Goal: Task Accomplishment & Management: Use online tool/utility

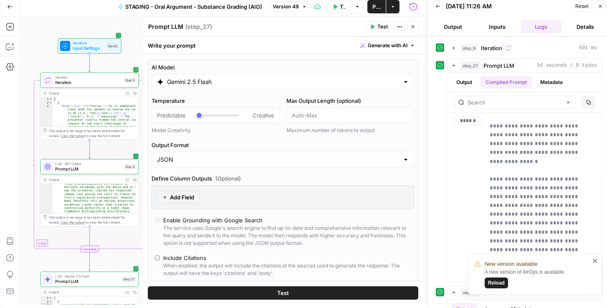
scroll to position [253, 0]
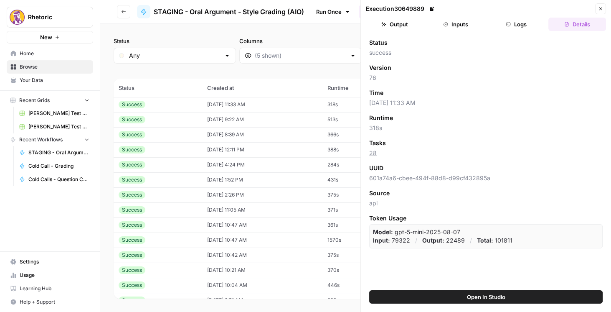
click at [523, 22] on button "Logs" at bounding box center [517, 24] width 58 height 13
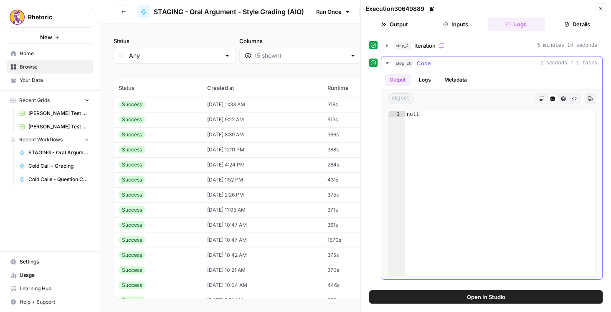
click at [425, 79] on button "Logs" at bounding box center [425, 80] width 22 height 13
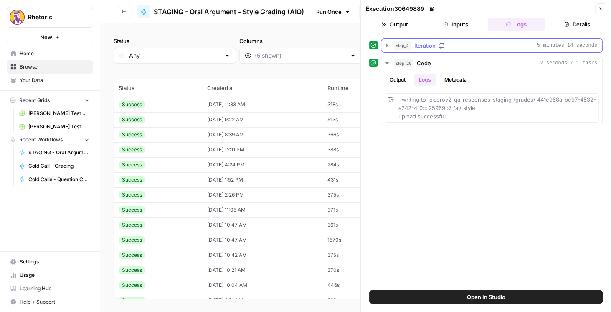
click at [388, 44] on icon "button" at bounding box center [387, 45] width 7 height 7
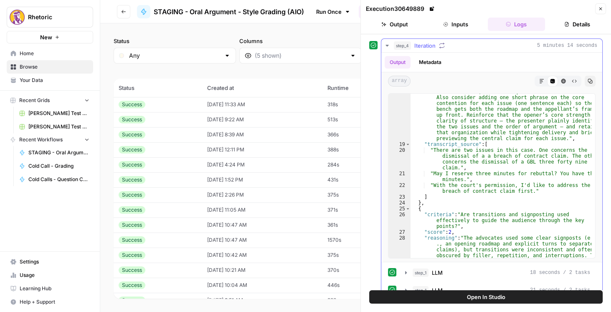
scroll to position [616, 0]
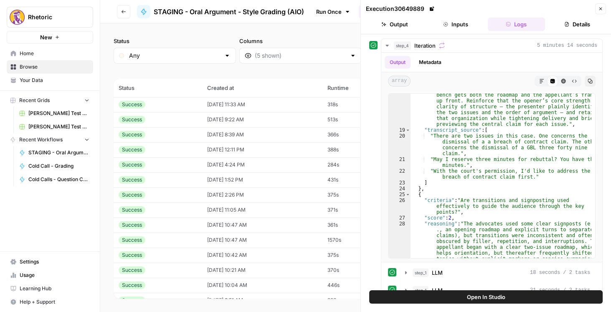
click at [603, 142] on div "step_4 Iteration 5 minutes 14 seconds Output Metadata array Markdown Code Edito…" at bounding box center [486, 162] width 250 height 256
type textarea "**********"
click at [483, 152] on div ""feedback" : "The presenter provided an effective, succinct roadmap by naming t…" at bounding box center [501, 191] width 181 height 375
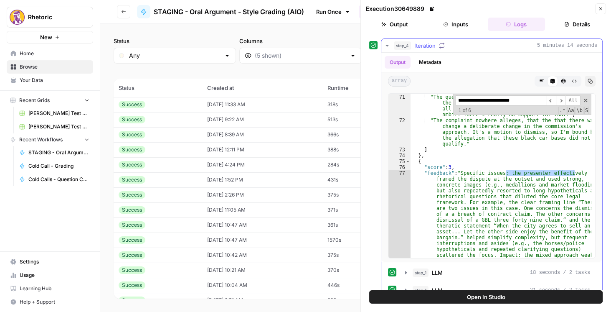
scroll to position [2280, 0]
type input "**********"
click at [559, 101] on span "​" at bounding box center [561, 100] width 10 height 10
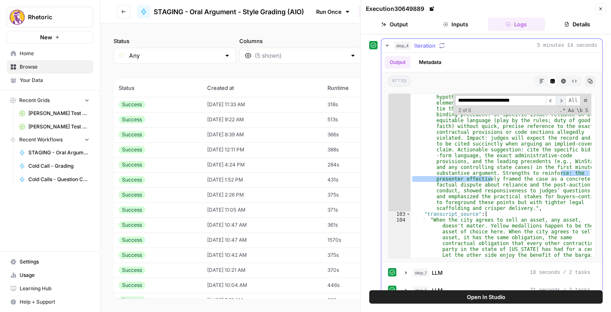
click at [559, 101] on span "​" at bounding box center [561, 100] width 10 height 10
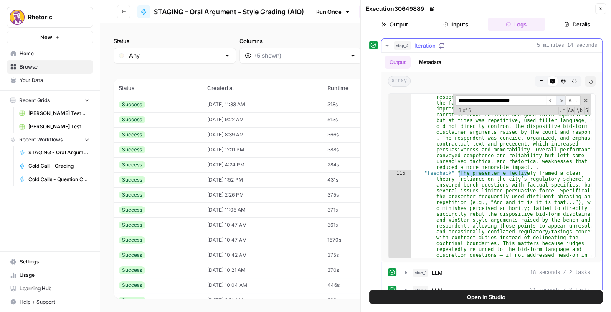
scroll to position [3577, 0]
click at [559, 101] on span "​" at bounding box center [561, 100] width 10 height 10
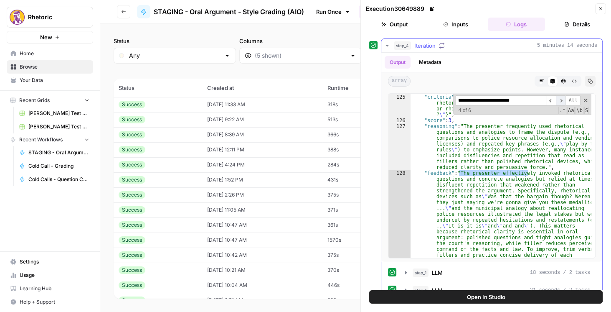
click at [559, 101] on span "​" at bounding box center [561, 100] width 10 height 10
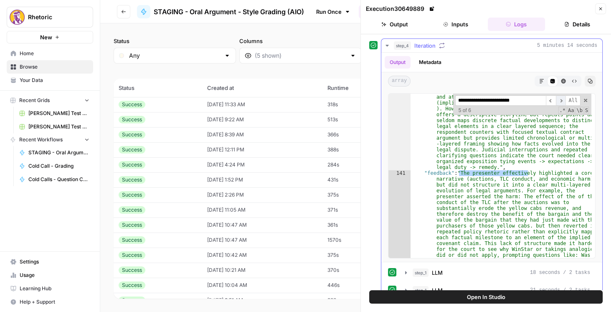
click at [559, 101] on span "​" at bounding box center [561, 100] width 10 height 10
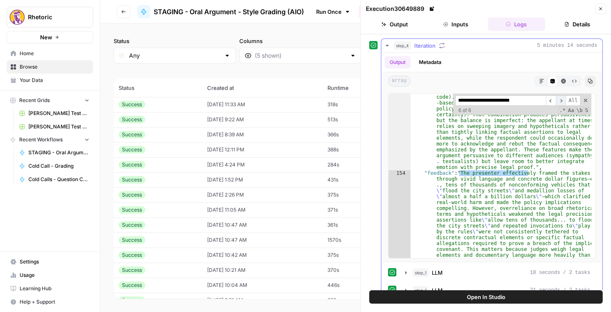
click at [559, 101] on span "​" at bounding box center [561, 100] width 10 height 10
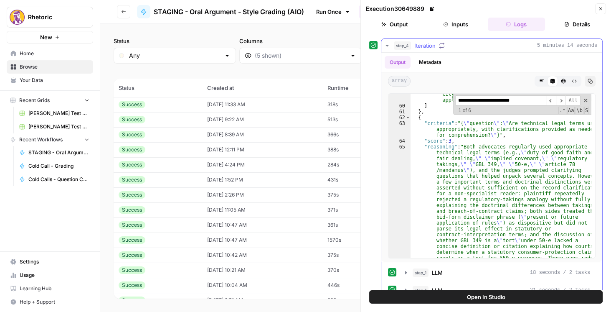
scroll to position [1830, 0]
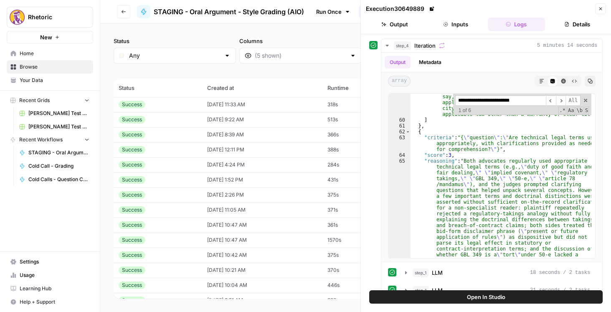
click at [596, 12] on button "Close" at bounding box center [600, 8] width 11 height 11
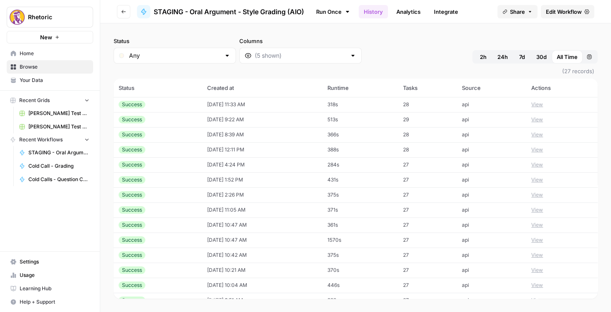
click at [565, 11] on span "Edit Workflow" at bounding box center [564, 12] width 36 height 8
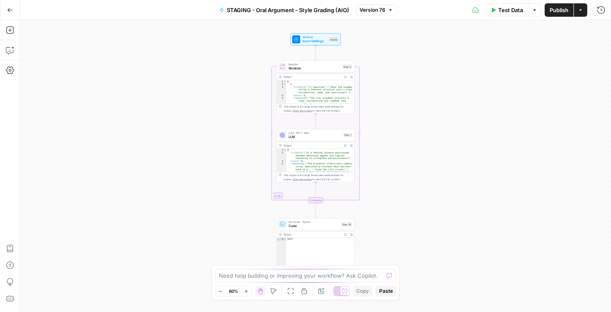
click at [323, 139] on div "LLM · GPT-5 Mini LLM Step 1 Copy step Delete step Add Note Test" at bounding box center [315, 135] width 78 height 12
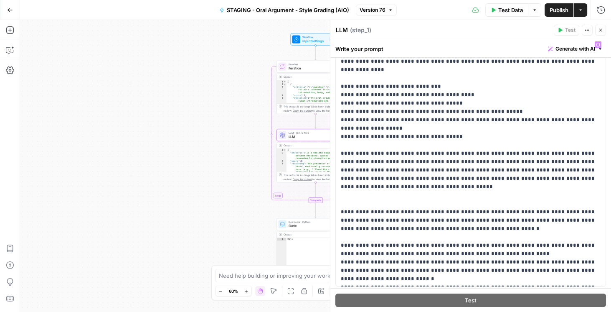
scroll to position [71, 0]
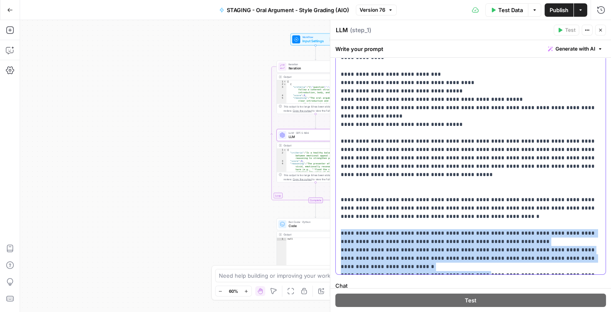
drag, startPoint x: 340, startPoint y: 213, endPoint x: 472, endPoint y: 254, distance: 138.6
click at [472, 254] on div "**********" at bounding box center [471, 149] width 270 height 249
click at [452, 244] on p "**********" at bounding box center [469, 149] width 256 height 242
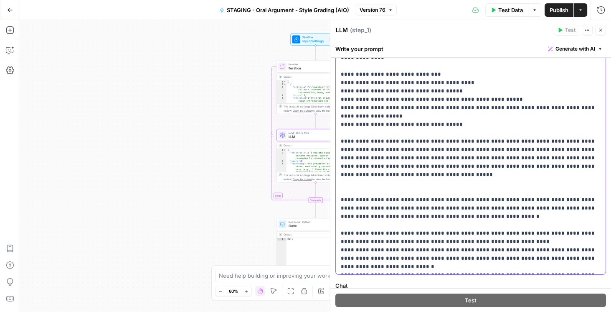
click at [363, 200] on p "**********" at bounding box center [469, 149] width 256 height 242
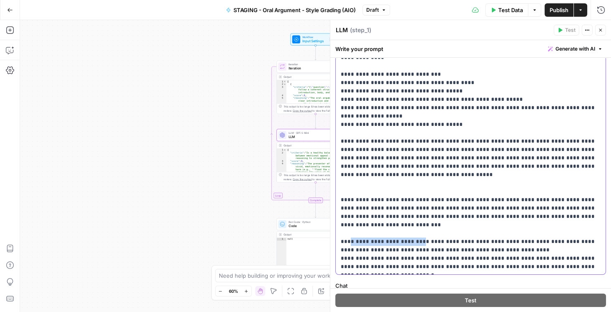
drag, startPoint x: 407, startPoint y: 216, endPoint x: 345, endPoint y: 216, distance: 61.4
click at [345, 216] on p "**********" at bounding box center [469, 149] width 256 height 242
click at [348, 215] on p "**********" at bounding box center [469, 149] width 256 height 242
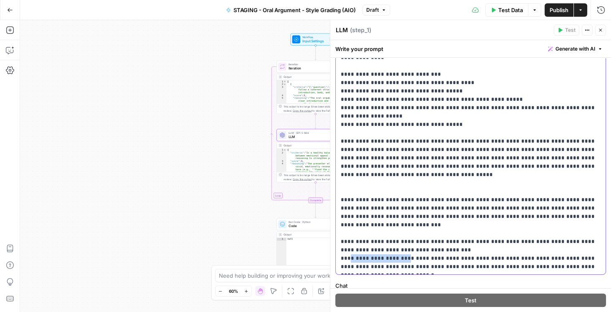
drag, startPoint x: 398, startPoint y: 232, endPoint x: 347, endPoint y: 235, distance: 50.2
click at [347, 235] on p "**********" at bounding box center [469, 149] width 256 height 242
drag, startPoint x: 432, startPoint y: 241, endPoint x: 350, endPoint y: 243, distance: 81.9
click at [345, 242] on p "**********" at bounding box center [469, 149] width 256 height 242
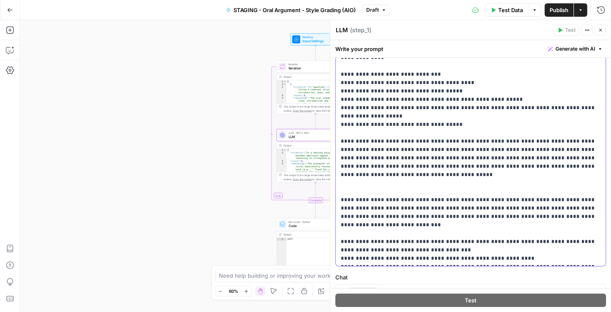
drag, startPoint x: 399, startPoint y: 250, endPoint x: 347, endPoint y: 251, distance: 52.2
click at [347, 251] on p "**********" at bounding box center [469, 145] width 256 height 234
click at [558, 6] on span "Publish" at bounding box center [559, 10] width 19 height 8
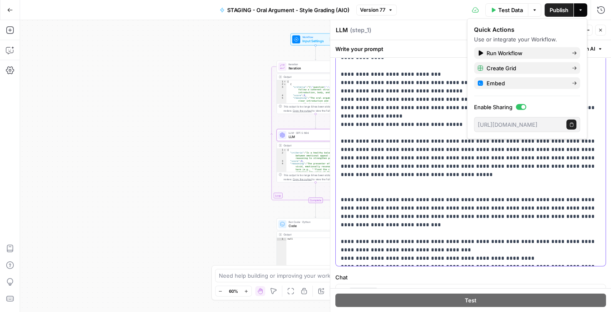
drag, startPoint x: 407, startPoint y: 130, endPoint x: 411, endPoint y: 132, distance: 4.3
click at [407, 130] on p "**********" at bounding box center [469, 145] width 256 height 234
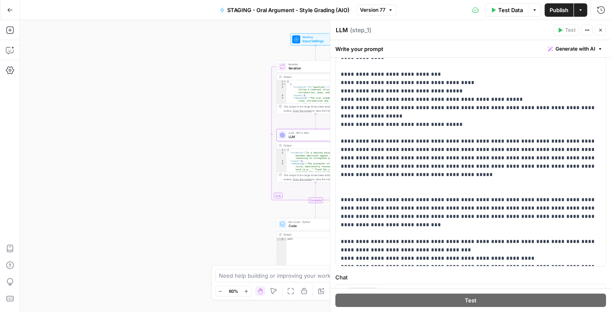
click at [554, 11] on span "Publish" at bounding box center [559, 10] width 19 height 8
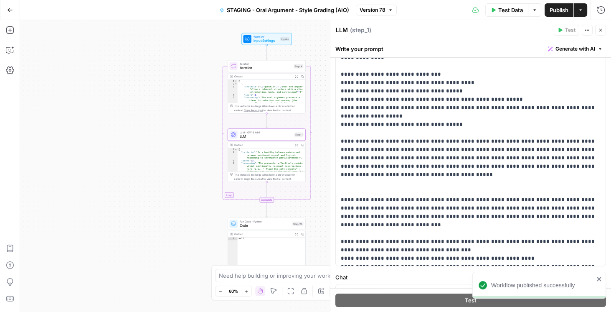
drag, startPoint x: 233, startPoint y: 163, endPoint x: 186, endPoint y: 161, distance: 46.8
click at [186, 161] on div "Workflow Input Settings Inputs Loop Iteration Iteration Step 4 Output Expand Ou…" at bounding box center [315, 165] width 591 height 291
click at [255, 135] on span "LLM" at bounding box center [265, 136] width 53 height 5
click at [600, 31] on icon "button" at bounding box center [600, 30] width 5 height 5
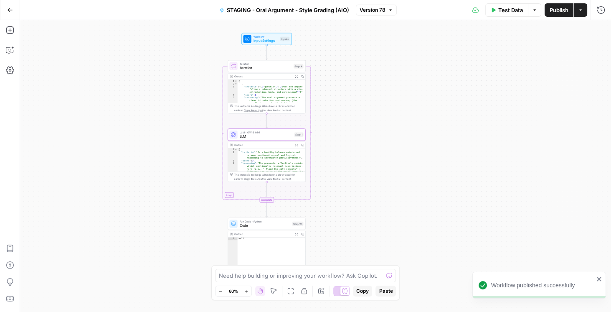
click at [284, 135] on span "LLM" at bounding box center [265, 136] width 53 height 5
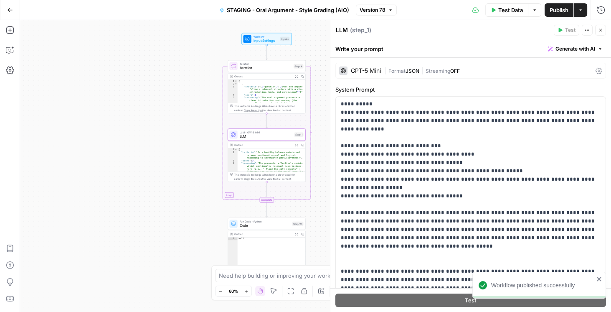
click at [596, 73] on icon at bounding box center [599, 71] width 7 height 6
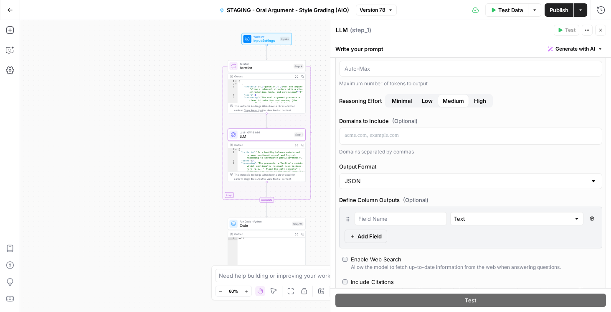
scroll to position [95, 0]
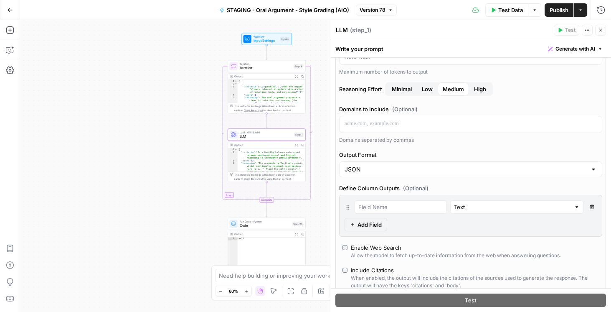
click at [590, 206] on icon "button" at bounding box center [592, 207] width 4 height 4
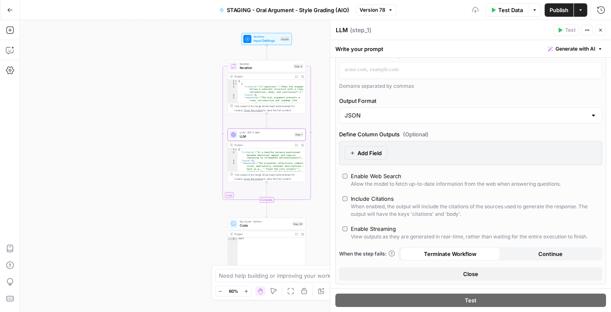
scroll to position [167, 0]
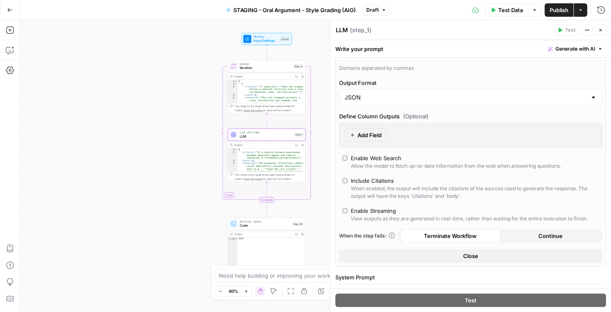
click at [560, 8] on span "Publish" at bounding box center [559, 10] width 19 height 8
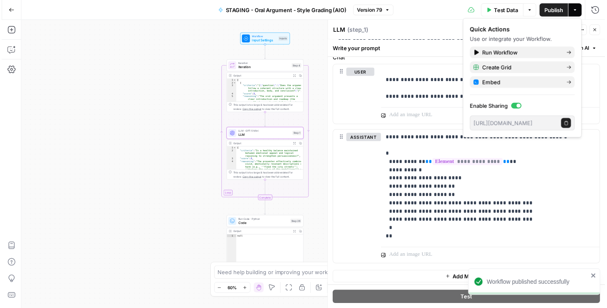
scroll to position [645, 0]
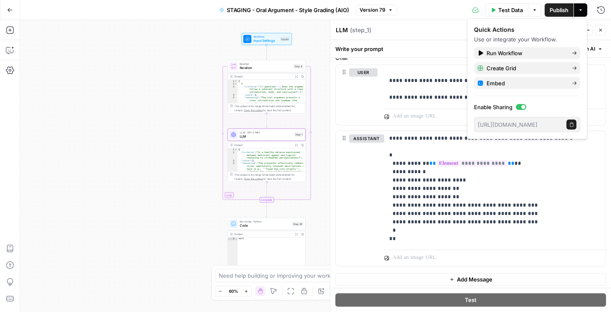
click at [601, 31] on icon "button" at bounding box center [600, 30] width 5 height 5
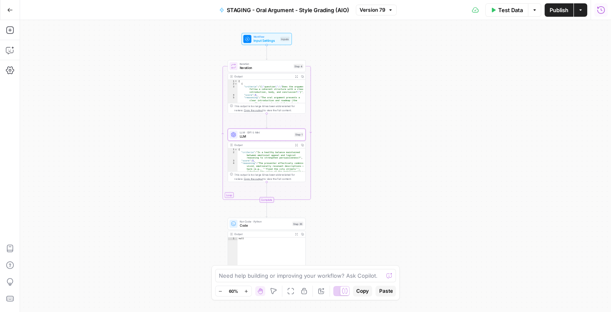
click at [603, 7] on icon "button" at bounding box center [601, 10] width 8 height 8
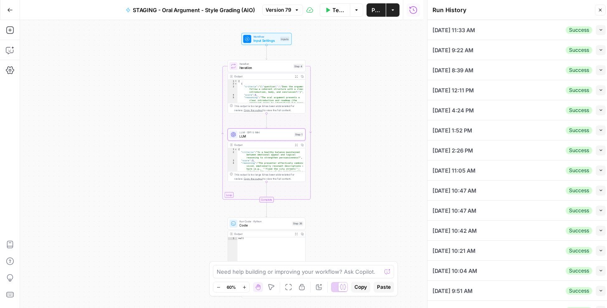
click at [595, 30] on div "Close" at bounding box center [592, 27] width 14 height 8
click at [599, 28] on div "Close" at bounding box center [591, 26] width 25 height 15
click at [599, 28] on icon "button" at bounding box center [601, 30] width 5 height 5
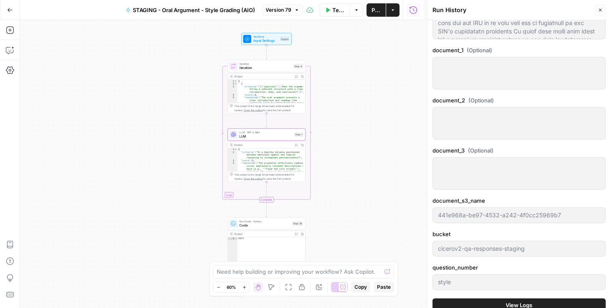
scroll to position [358, 0]
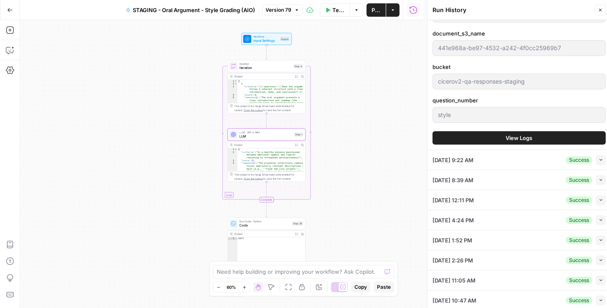
click at [505, 142] on button "View Logs" at bounding box center [519, 137] width 173 height 13
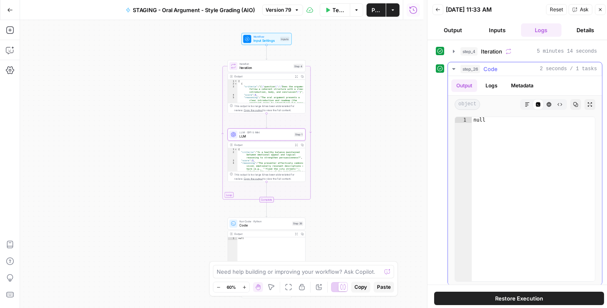
click at [485, 79] on button "Logs" at bounding box center [492, 85] width 22 height 13
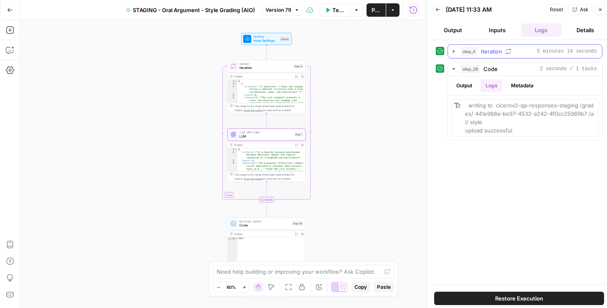
click at [454, 50] on icon "button" at bounding box center [454, 51] width 2 height 3
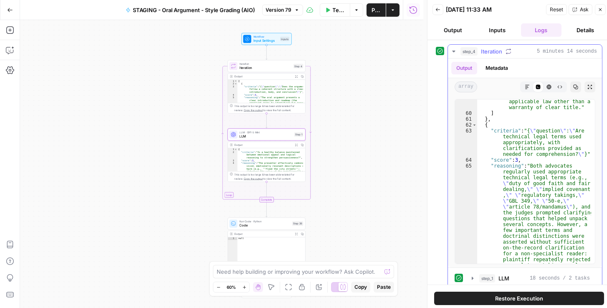
scroll to position [3279, 0]
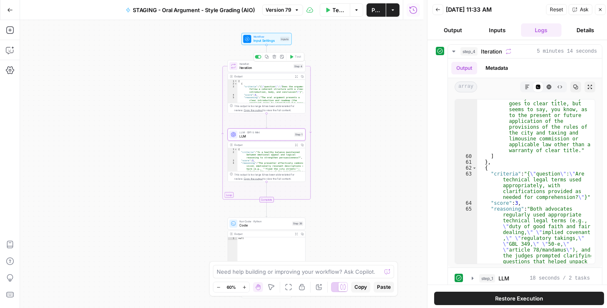
click at [254, 67] on span "Iteration" at bounding box center [265, 67] width 52 height 5
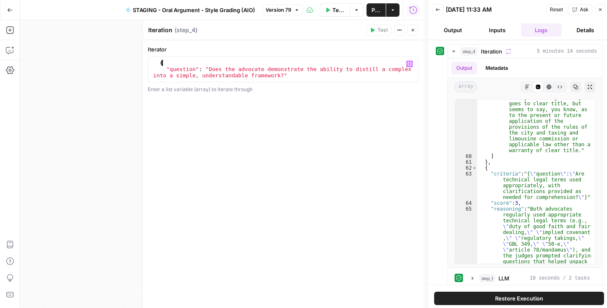
scroll to position [156, 0]
click at [296, 63] on div "{ "question" : "Does the advocate demonstrate the ability to distill a complex …" at bounding box center [282, 75] width 260 height 31
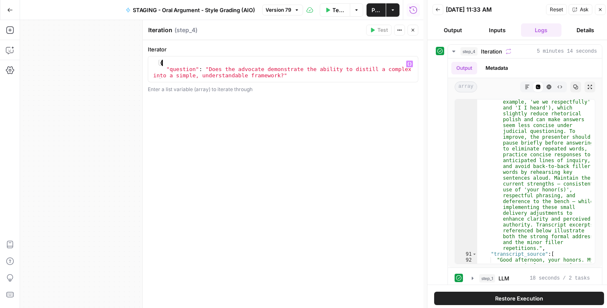
click at [269, 72] on div "{ "question" : "Does the advocate demonstrate the ability to distill a complex …" at bounding box center [282, 75] width 260 height 31
type textarea "**********"
click at [412, 34] on button "Close" at bounding box center [413, 30] width 11 height 11
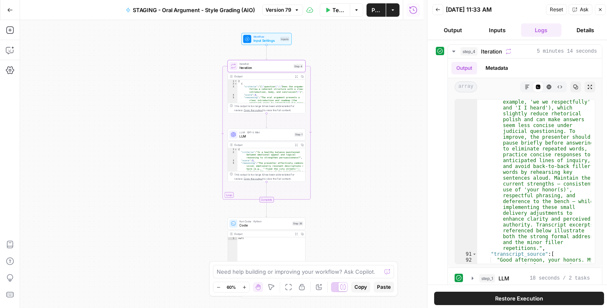
click at [254, 137] on span "LLM" at bounding box center [265, 136] width 53 height 5
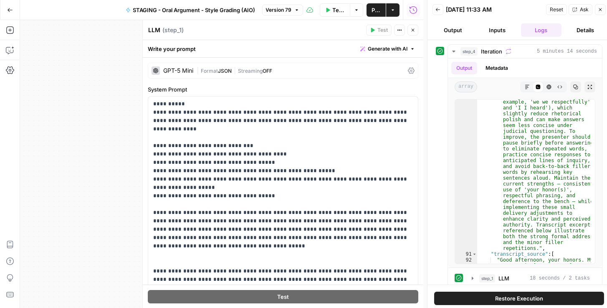
click at [402, 73] on div "GPT-5 Mini | Format JSON | Streaming OFF" at bounding box center [283, 71] width 271 height 16
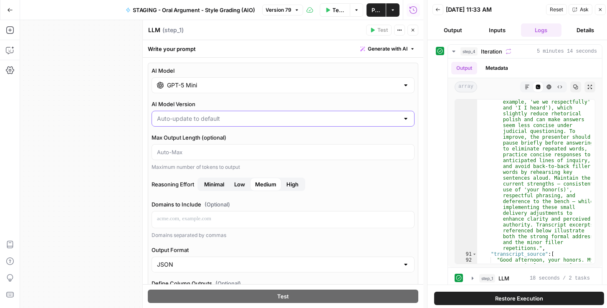
click at [291, 118] on input "AI Model Version" at bounding box center [278, 118] width 242 height 8
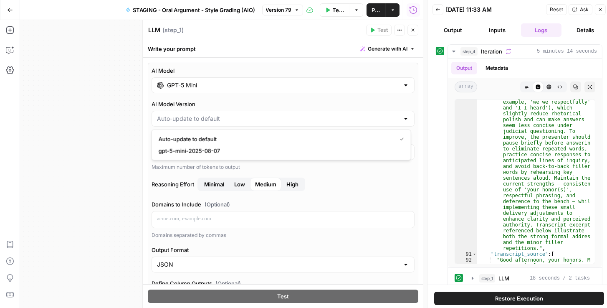
type input "Auto-update to default"
click at [111, 122] on div "Workflow Input Settings Inputs Loop Iteration Iteration Step 4 Output Expand Ou…" at bounding box center [221, 164] width 403 height 288
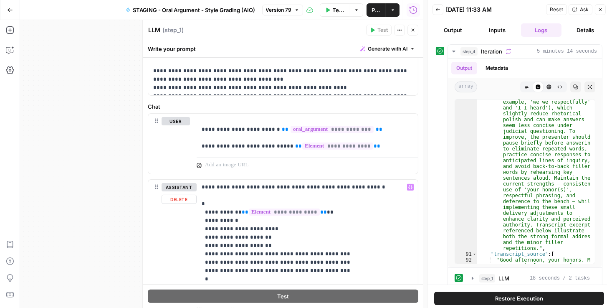
scroll to position [620, 0]
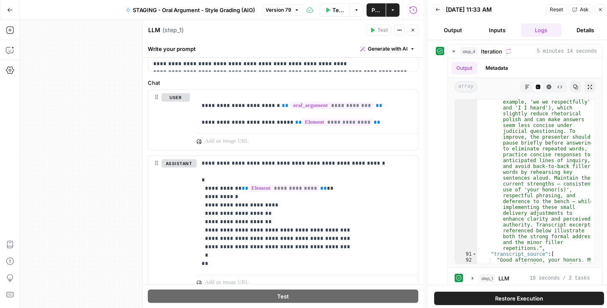
click at [373, 11] on span "Publish" at bounding box center [376, 10] width 9 height 8
click at [41, 136] on div "Workflow Input Settings Inputs Loop Iteration Iteration Step 4 Output Expand Ou…" at bounding box center [221, 164] width 403 height 288
click at [439, 13] on button "Back" at bounding box center [438, 9] width 11 height 11
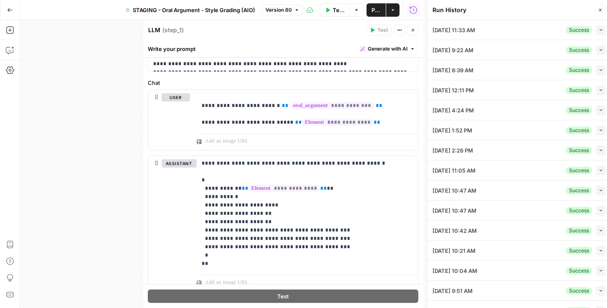
click at [600, 108] on button "Collapse" at bounding box center [601, 110] width 10 height 10
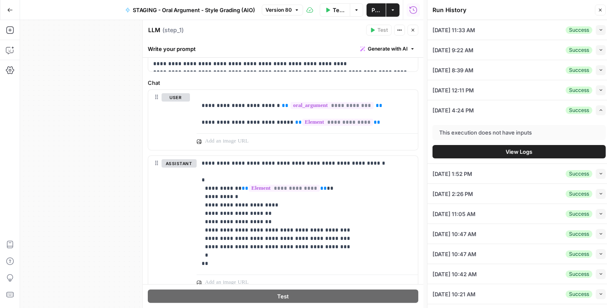
click at [599, 88] on icon "button" at bounding box center [601, 90] width 5 height 5
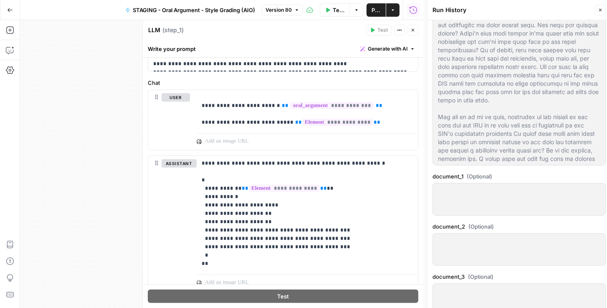
scroll to position [262, 0]
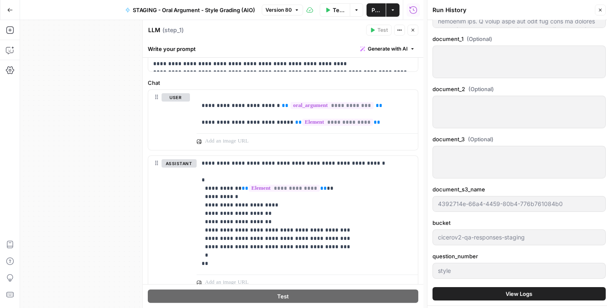
click at [516, 289] on span "View Logs" at bounding box center [519, 293] width 27 height 8
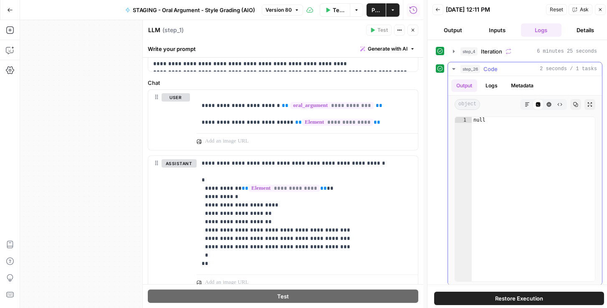
click at [496, 87] on button "Logs" at bounding box center [492, 85] width 22 height 13
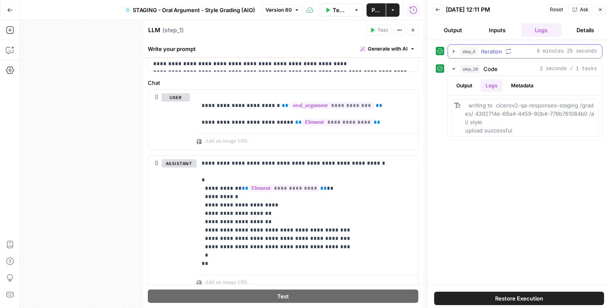
click at [457, 52] on button "step_4 Iteration 6 minutes 25 seconds" at bounding box center [525, 51] width 154 height 13
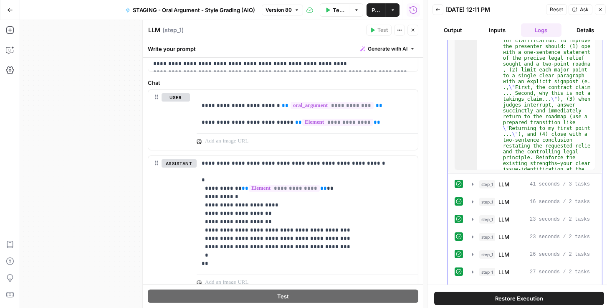
scroll to position [95, 0]
click at [473, 180] on icon "button" at bounding box center [472, 183] width 7 height 7
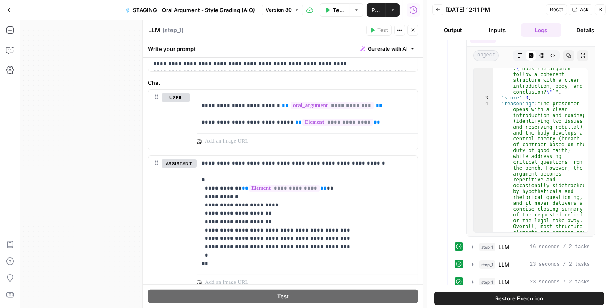
scroll to position [334, 0]
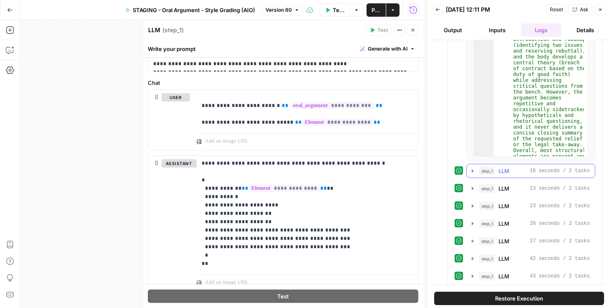
click at [473, 171] on icon "button" at bounding box center [472, 170] width 7 height 7
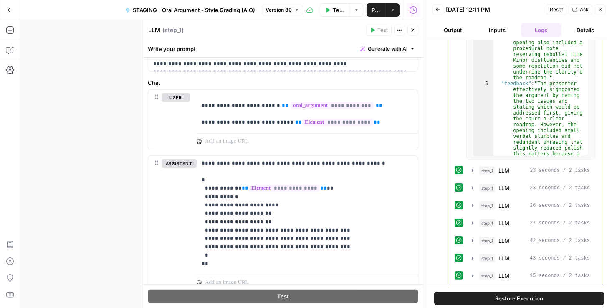
scroll to position [596, 0]
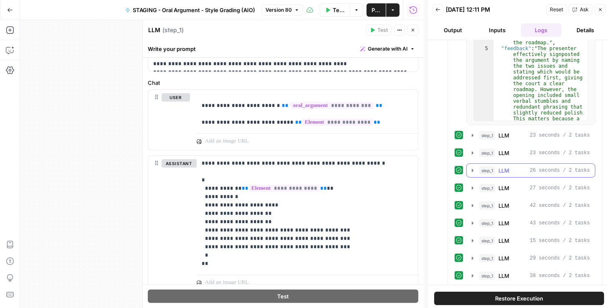
click at [475, 168] on icon "button" at bounding box center [472, 170] width 7 height 7
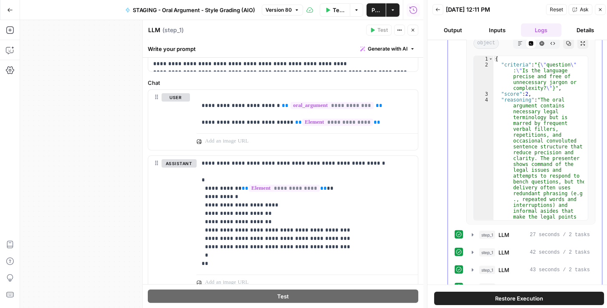
scroll to position [763, 0]
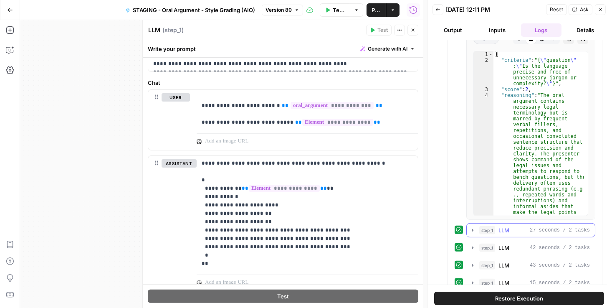
click at [472, 227] on icon "button" at bounding box center [472, 230] width 7 height 7
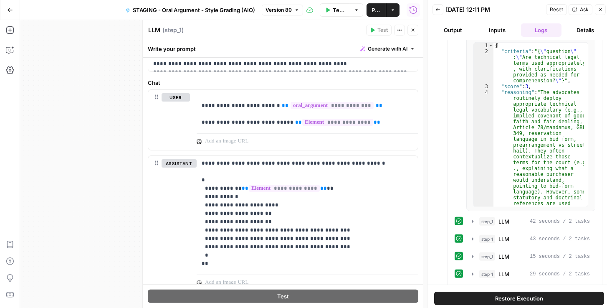
scroll to position [1050, 0]
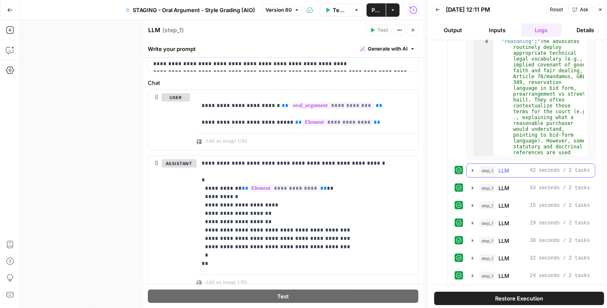
click at [472, 170] on icon "button" at bounding box center [472, 170] width 7 height 7
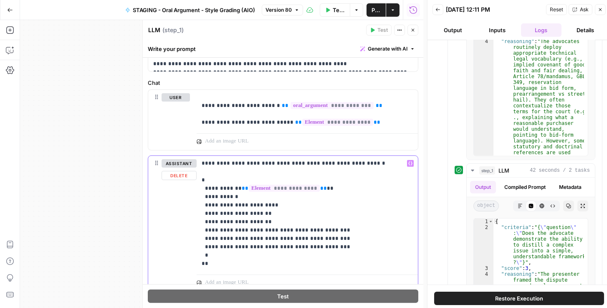
drag, startPoint x: 280, startPoint y: 266, endPoint x: 195, endPoint y: 161, distance: 134.5
click at [195, 161] on div "**********" at bounding box center [283, 223] width 270 height 135
copy p "**********"
click at [354, 124] on div "**********" at bounding box center [307, 110] width 221 height 40
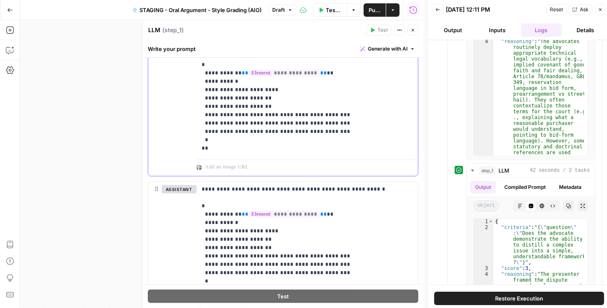
scroll to position [763, 0]
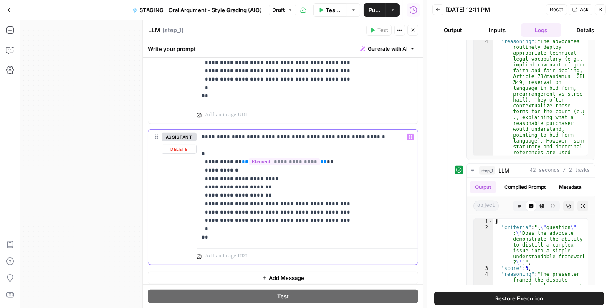
click at [187, 148] on button "Delete" at bounding box center [179, 148] width 35 height 9
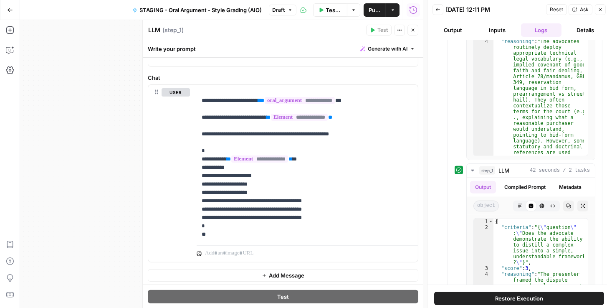
click at [375, 11] on span "Publish" at bounding box center [375, 10] width 12 height 8
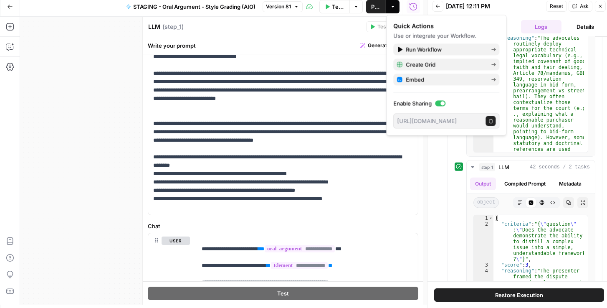
scroll to position [458, 0]
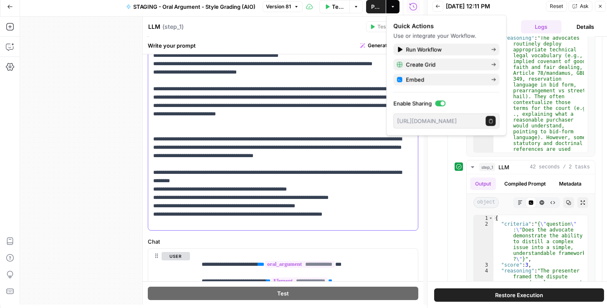
click at [309, 162] on p "**********" at bounding box center [281, 110] width 256 height 234
